Goal: Information Seeking & Learning: Learn about a topic

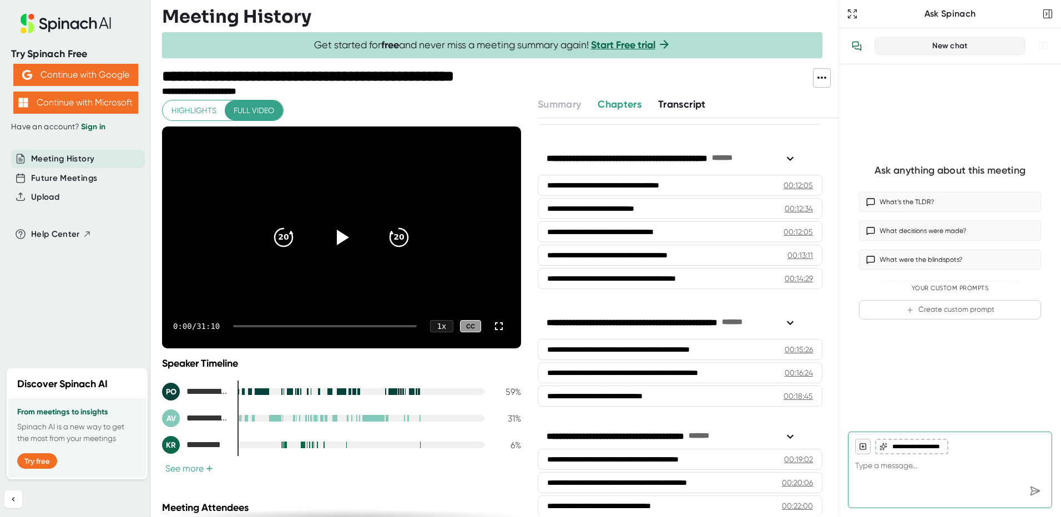
scroll to position [258, 0]
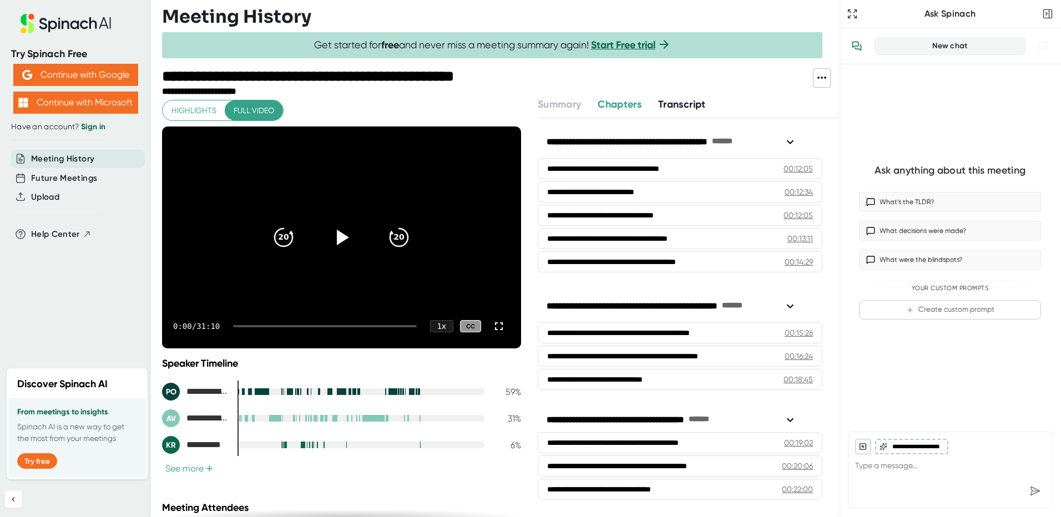
click at [680, 102] on span "Transcript" at bounding box center [682, 104] width 48 height 12
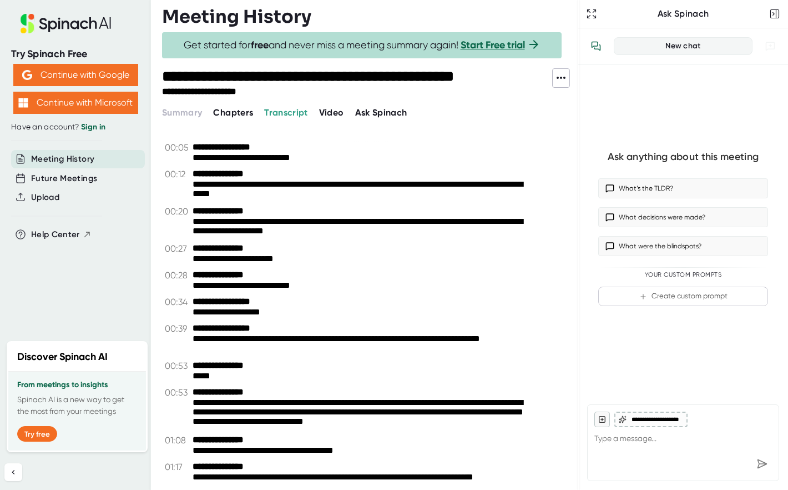
click at [334, 112] on span "Video" at bounding box center [331, 112] width 25 height 11
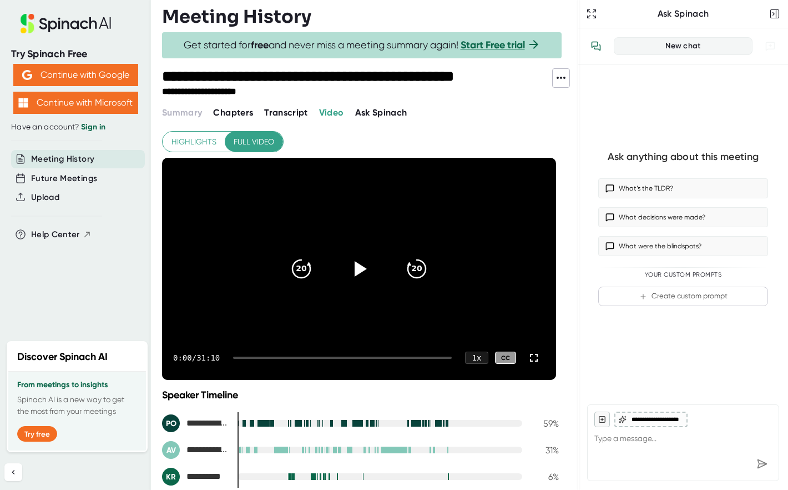
click at [356, 266] on icon at bounding box center [361, 269] width 12 height 16
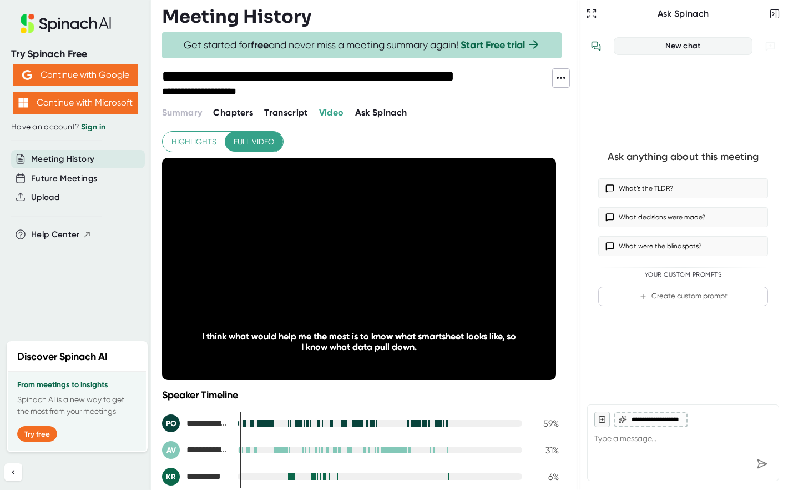
click at [248, 145] on span "Full video" at bounding box center [254, 142] width 41 height 14
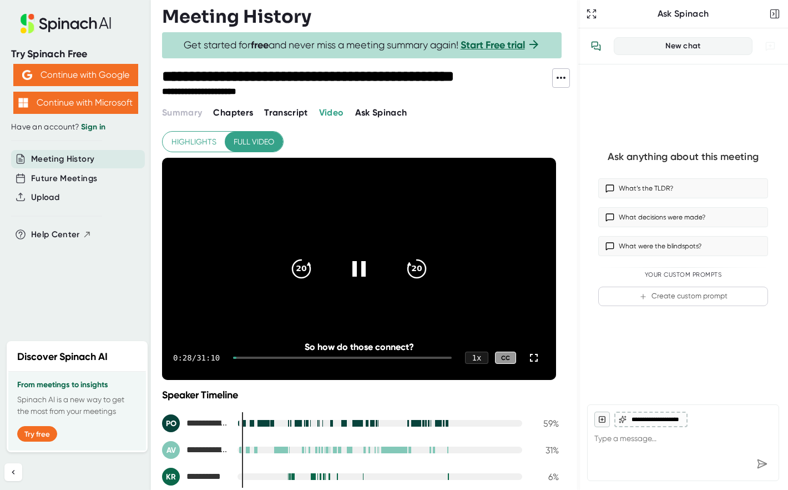
click at [355, 280] on icon at bounding box center [359, 268] width 27 height 27
click at [228, 114] on span "Chapters" at bounding box center [233, 112] width 40 height 11
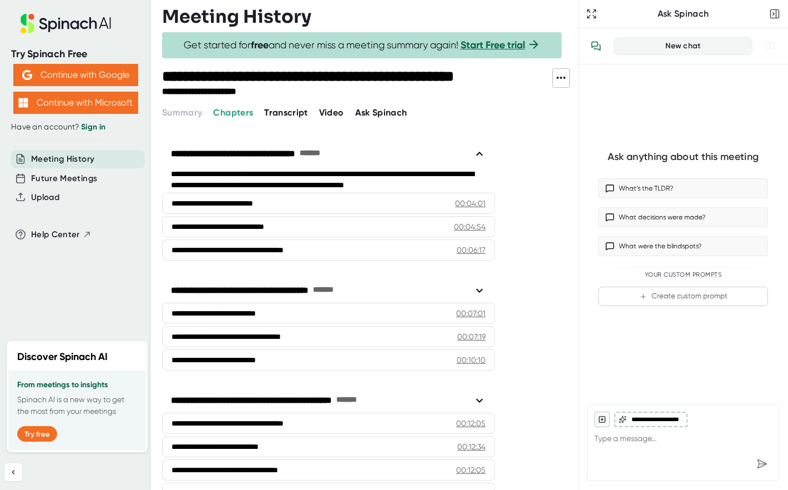
click at [287, 110] on span "Transcript" at bounding box center [286, 112] width 44 height 11
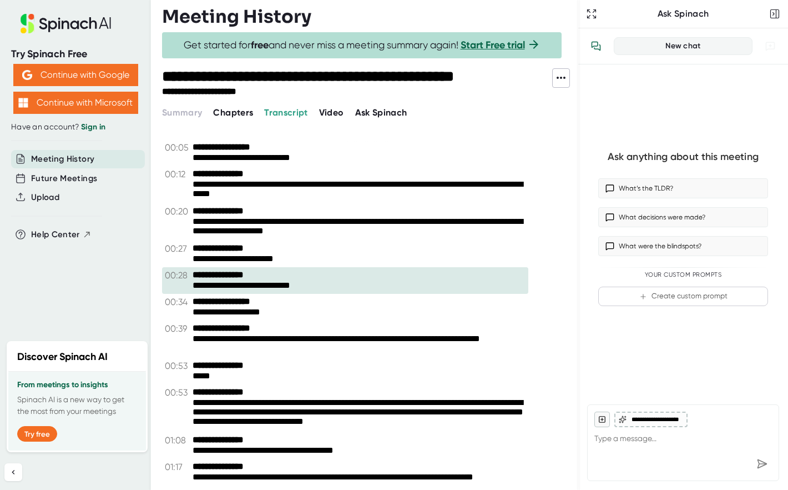
click at [333, 116] on span "Video" at bounding box center [331, 112] width 25 height 11
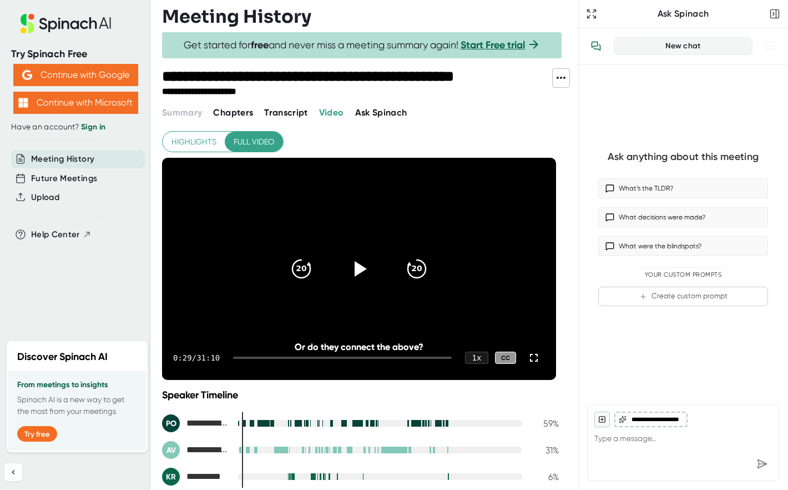
click at [237, 357] on div "0:29 / 31:10 1 x CC" at bounding box center [359, 357] width 394 height 44
click at [240, 357] on div at bounding box center [342, 357] width 219 height 2
drag, startPoint x: 269, startPoint y: 357, endPoint x: 234, endPoint y: 362, distance: 35.4
click at [234, 362] on div "0:17 / 31:10 1 x CC" at bounding box center [359, 357] width 394 height 44
click at [234, 360] on div "0:17 / 31:10 1 x CC" at bounding box center [359, 357] width 394 height 44
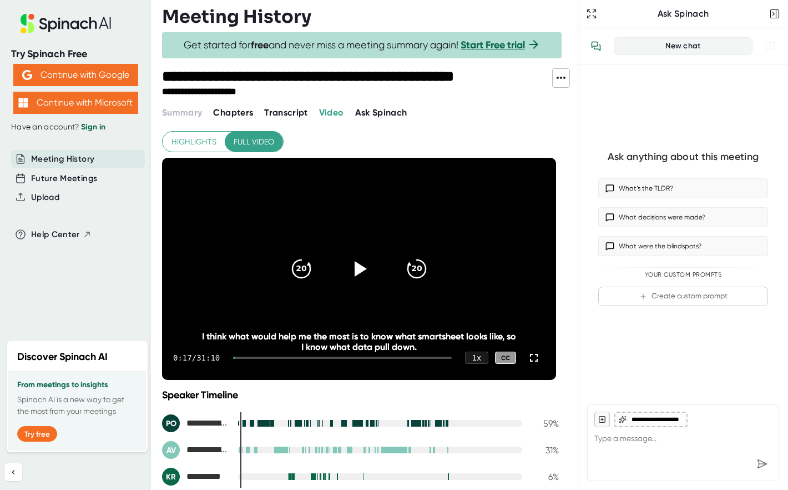
click at [233, 357] on div "0:17 / 31:10 1 x CC" at bounding box center [359, 357] width 394 height 44
click at [311, 273] on icon "20" at bounding box center [301, 268] width 27 height 27
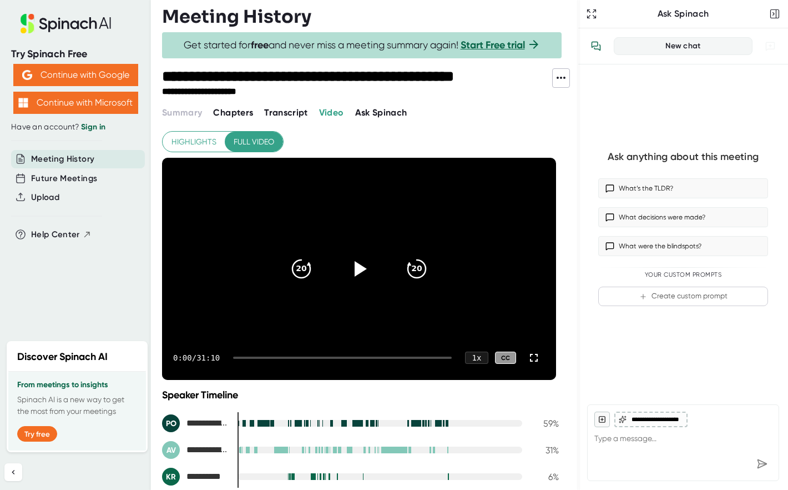
click at [309, 271] on icon "20" at bounding box center [301, 268] width 27 height 27
click at [308, 271] on icon "20" at bounding box center [301, 268] width 27 height 27
click at [304, 265] on icon "20" at bounding box center [301, 268] width 27 height 27
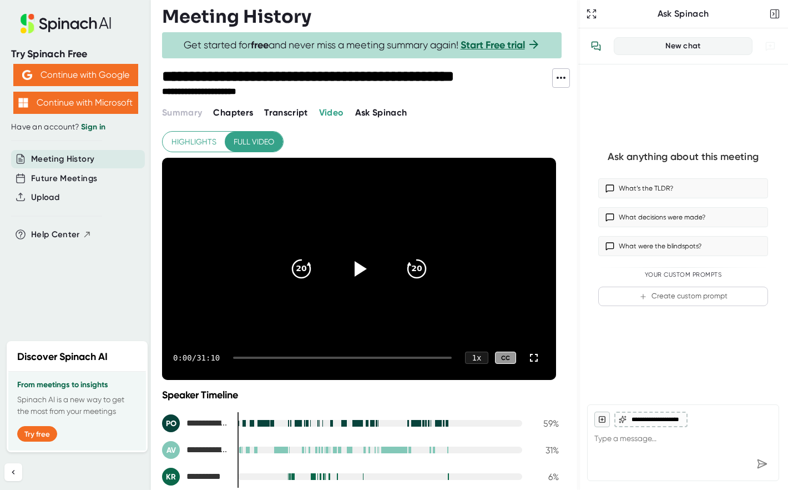
click at [303, 265] on icon "20" at bounding box center [301, 268] width 27 height 27
click at [354, 270] on icon at bounding box center [359, 268] width 27 height 27
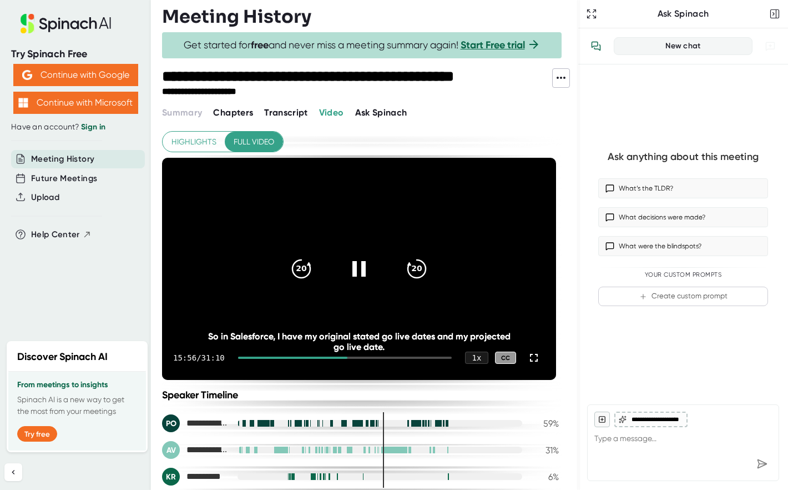
click at [360, 248] on div at bounding box center [359, 268] width 44 height 44
click at [361, 264] on icon at bounding box center [359, 268] width 27 height 27
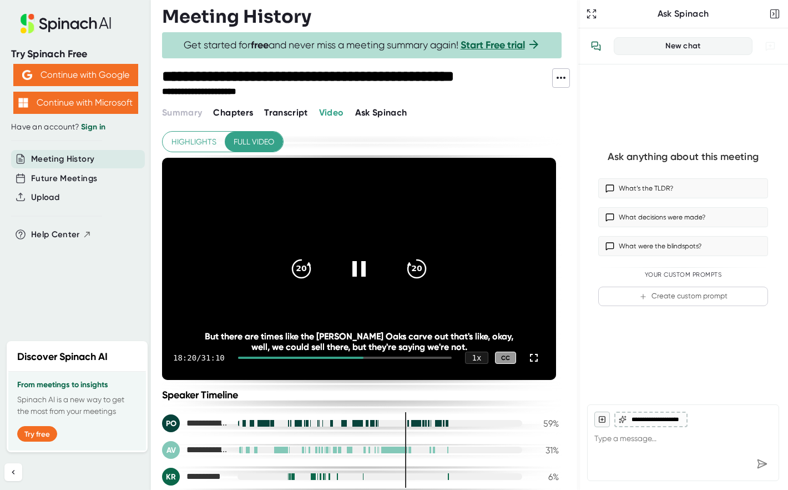
drag, startPoint x: 346, startPoint y: 265, endPoint x: 350, endPoint y: 274, distance: 9.0
click at [347, 265] on icon at bounding box center [359, 268] width 27 height 27
click at [366, 264] on icon at bounding box center [359, 268] width 27 height 27
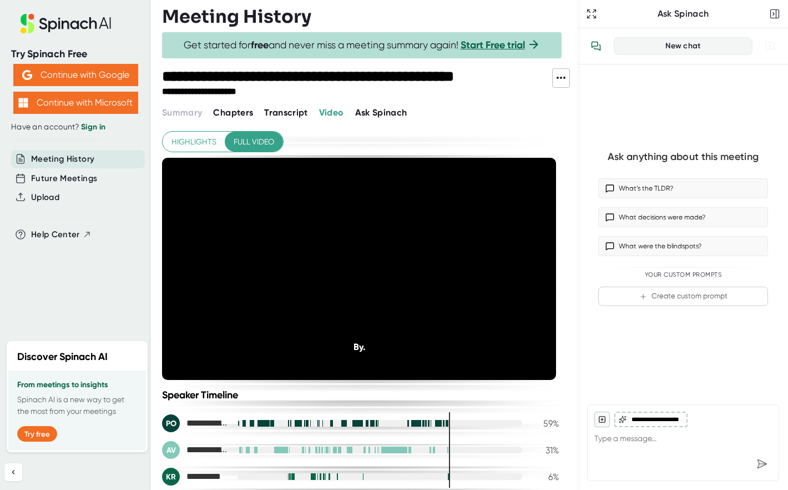
click at [281, 111] on span "Transcript" at bounding box center [286, 112] width 44 height 11
